Goal: Navigation & Orientation: Find specific page/section

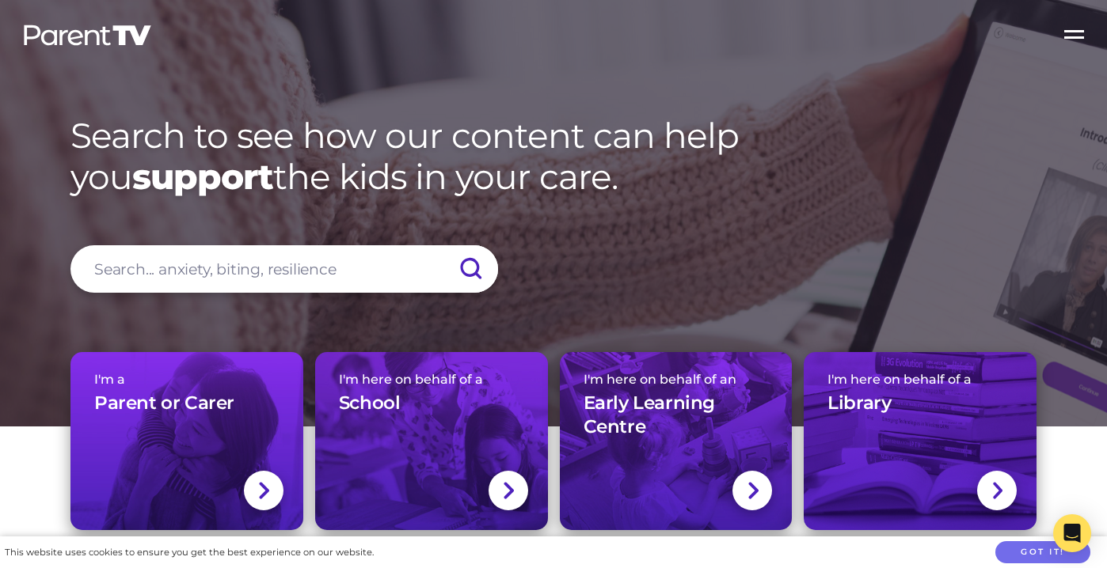
click at [1065, 32] on label "Open Menu" at bounding box center [1074, 31] width 63 height 63
click at [0, 0] on input "Open Menu" at bounding box center [0, 0] width 0 height 0
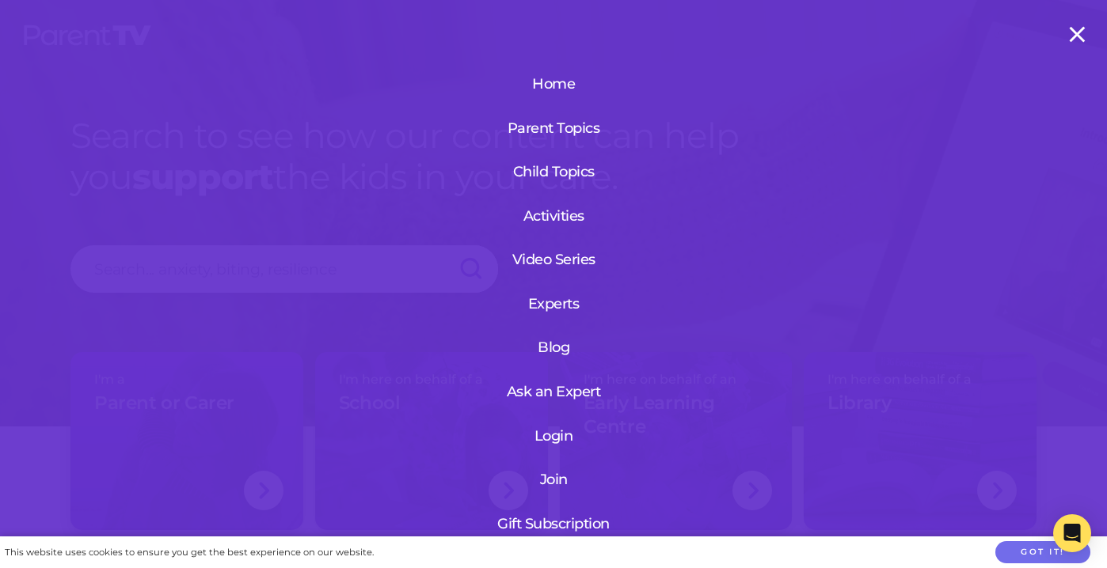
click at [551, 442] on link "Login" at bounding box center [553, 436] width 189 height 41
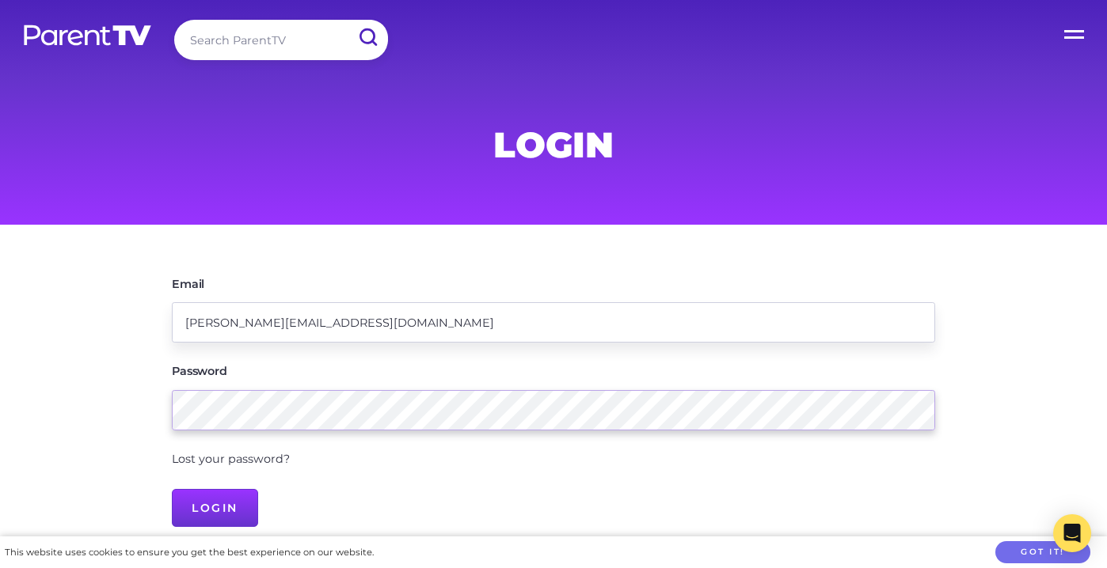
click at [215, 506] on input "Login" at bounding box center [215, 508] width 86 height 38
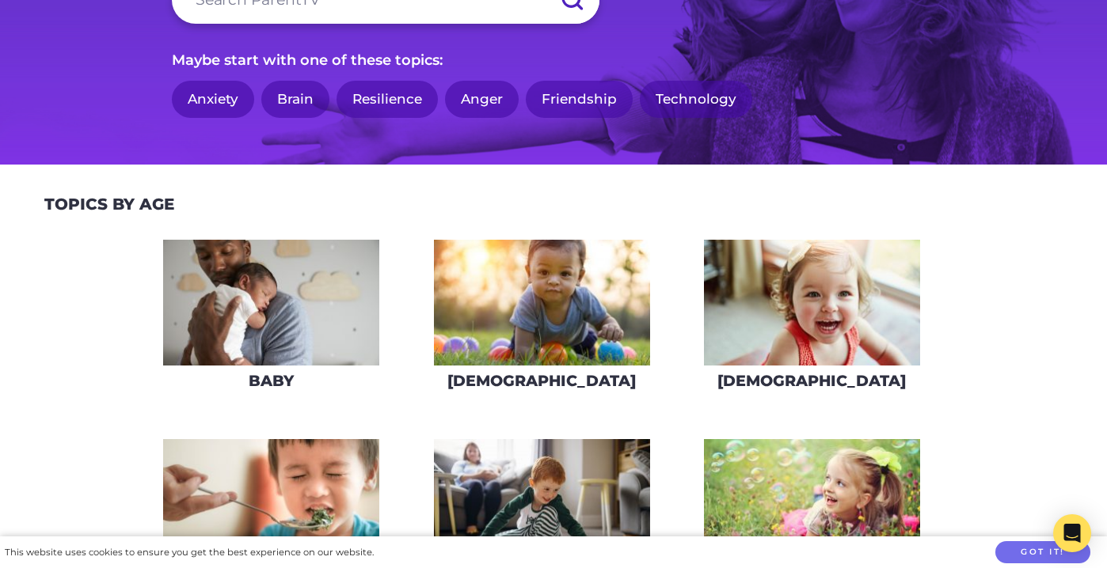
scroll to position [207, 0]
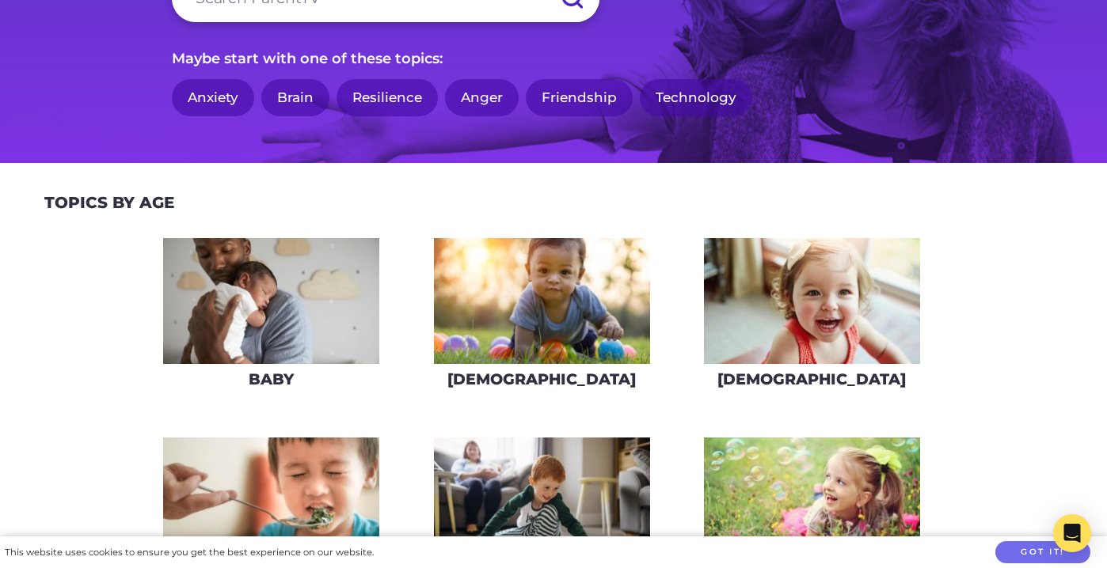
click at [590, 291] on img at bounding box center [542, 301] width 216 height 126
